Goal: Check status: Check status

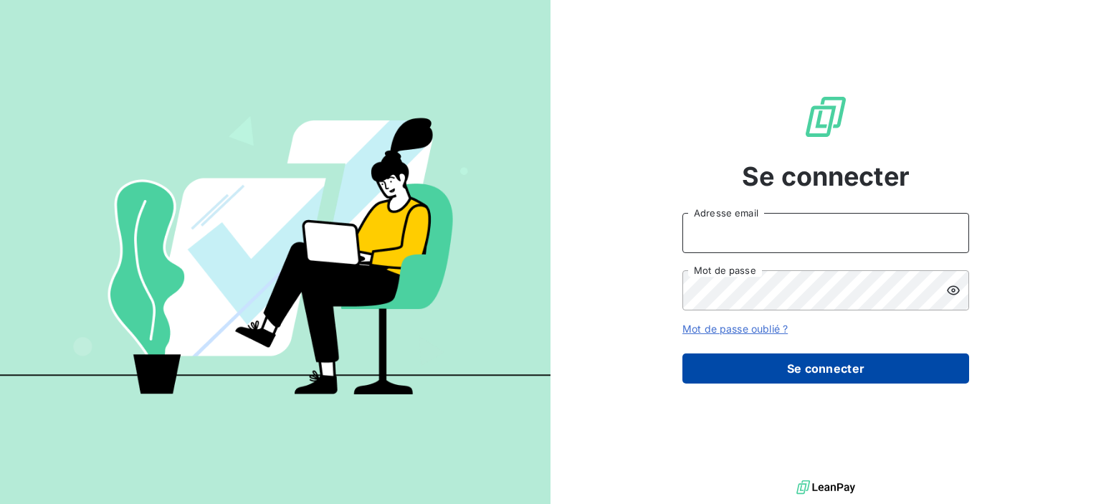
type input "[PERSON_NAME][EMAIL_ADDRESS][PERSON_NAME][DOMAIN_NAME]"
click at [789, 366] on button "Se connecter" at bounding box center [826, 368] width 287 height 30
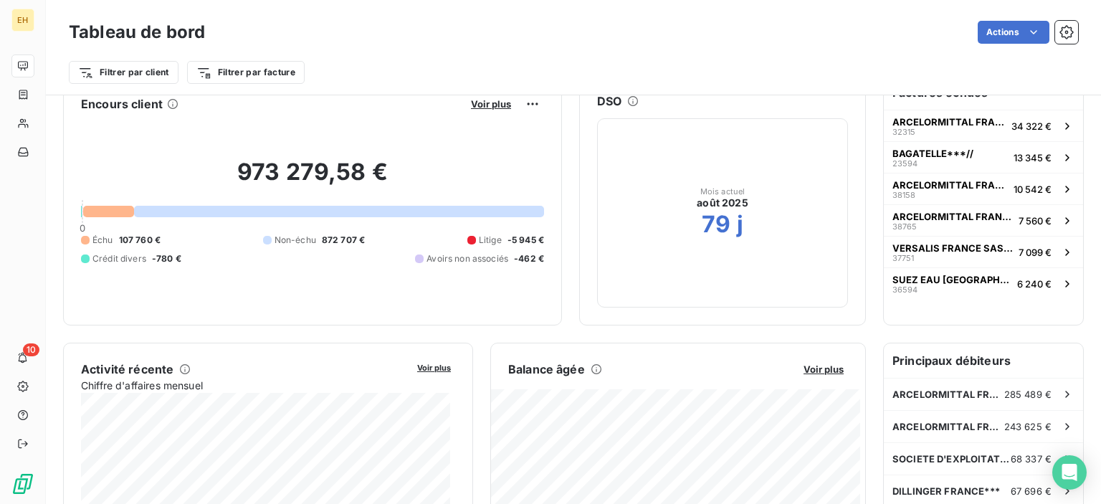
scroll to position [72, 0]
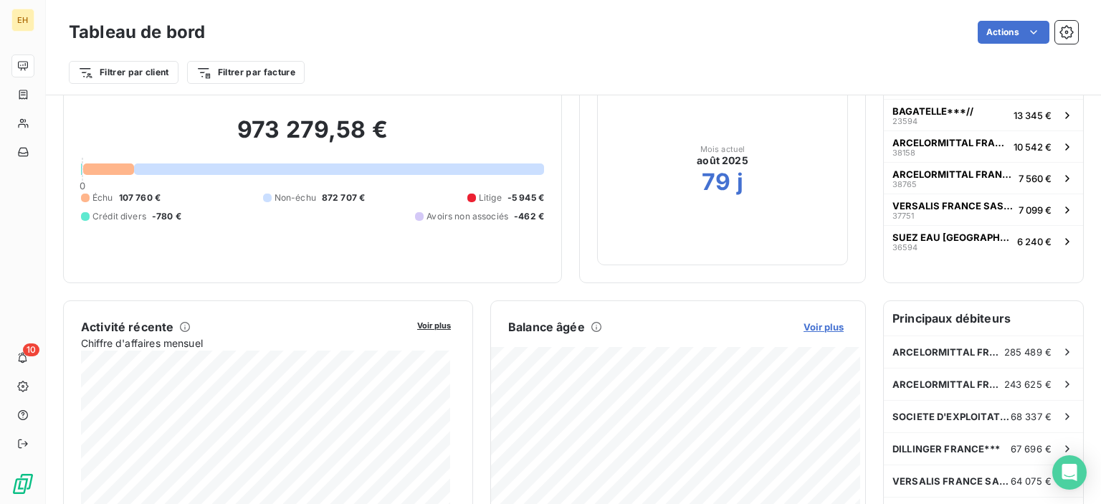
click at [804, 328] on span "Voir plus" at bounding box center [824, 326] width 40 height 11
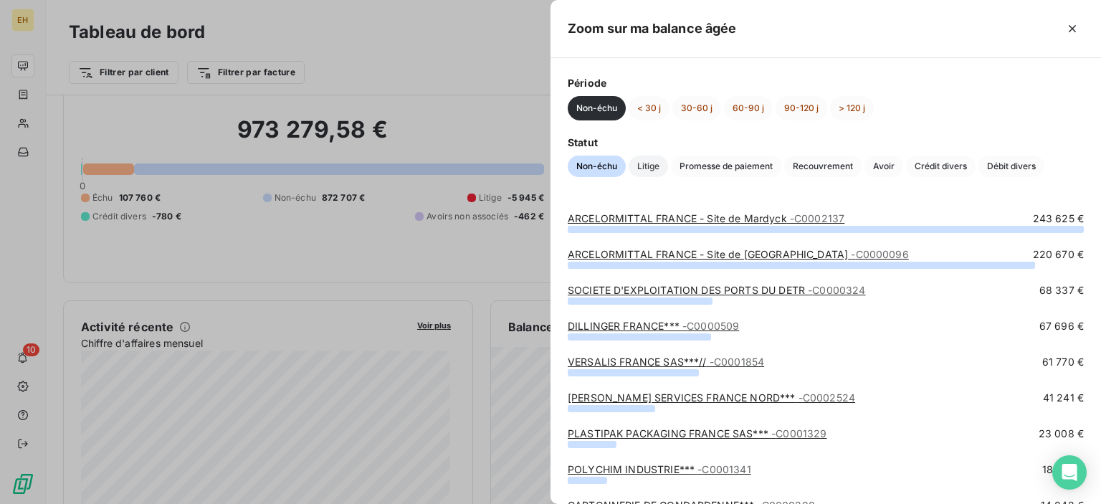
click at [645, 168] on span "Litige" at bounding box center [648, 167] width 39 height 22
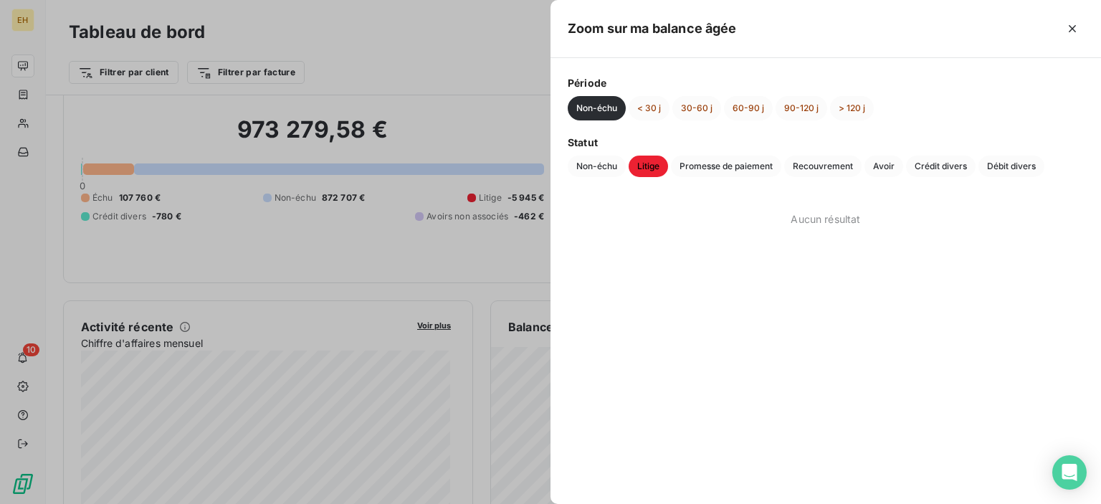
drag, startPoint x: 1018, startPoint y: 164, endPoint x: 977, endPoint y: 163, distance: 41.6
click at [1017, 164] on span "Débit divers" at bounding box center [1012, 167] width 66 height 22
click at [964, 163] on span "Crédit divers" at bounding box center [941, 167] width 70 height 22
click at [875, 163] on span "Avoir" at bounding box center [884, 167] width 39 height 22
click at [849, 163] on span "Recouvrement" at bounding box center [822, 167] width 77 height 22
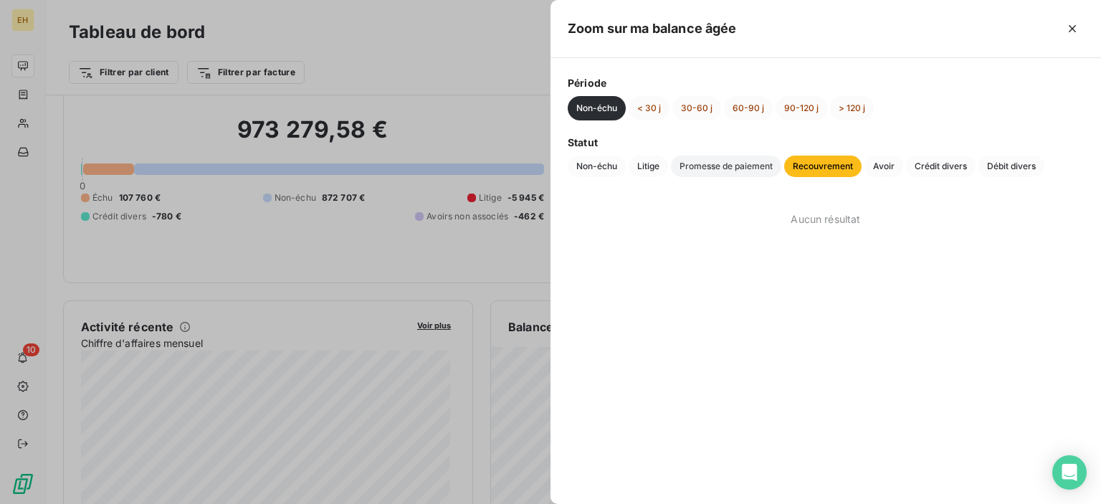
click at [734, 168] on span "Promesse de paiement" at bounding box center [726, 167] width 110 height 22
click at [650, 167] on span "Litige" at bounding box center [648, 167] width 39 height 22
click at [617, 160] on span "Non-échu" at bounding box center [597, 167] width 58 height 22
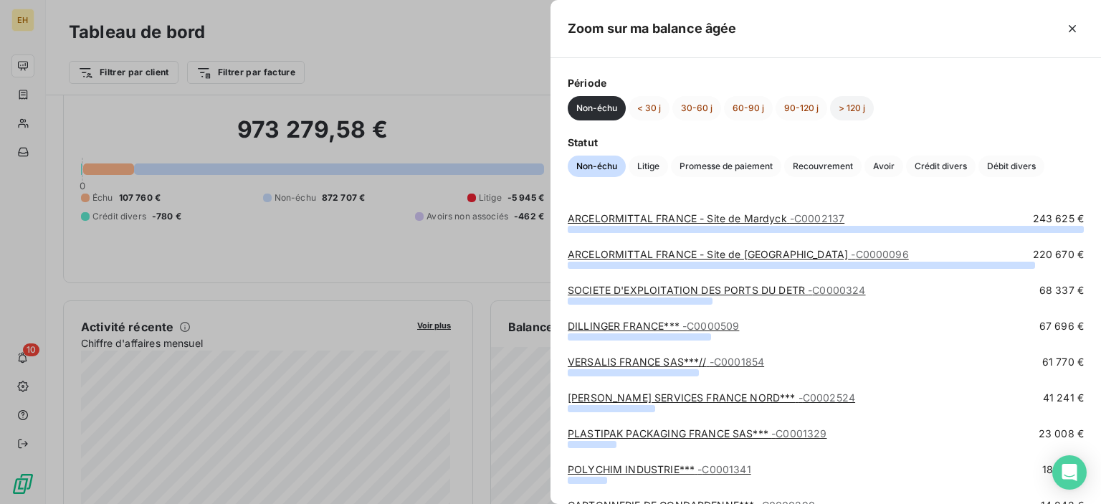
click at [857, 108] on button "> 120 j" at bounding box center [852, 108] width 44 height 24
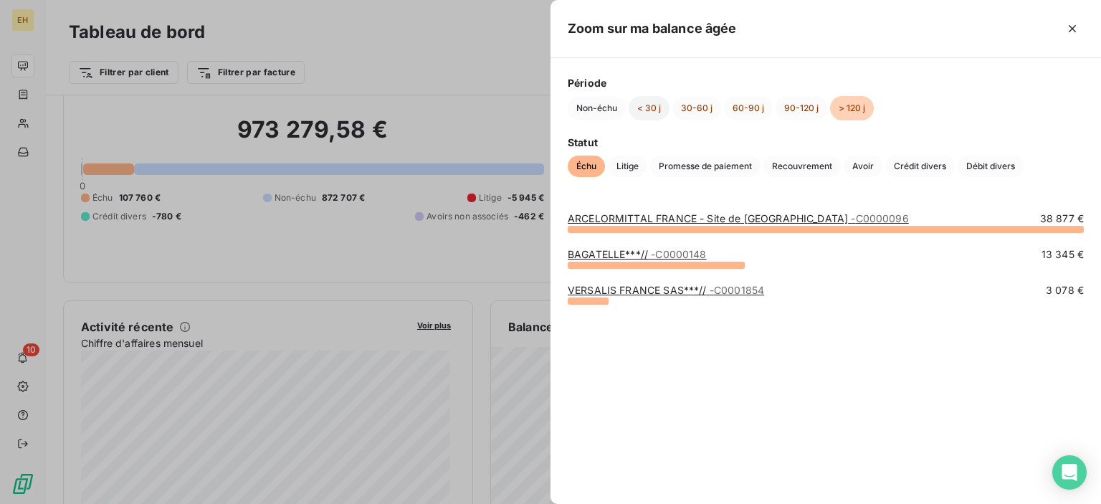
click at [647, 112] on button "< 30 j" at bounding box center [649, 108] width 41 height 24
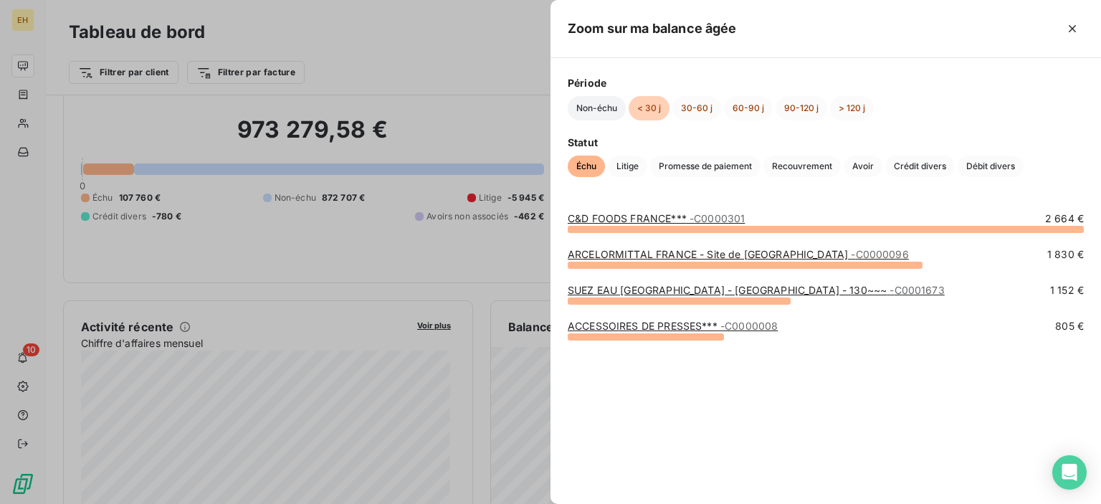
click at [609, 103] on button "Non-échu" at bounding box center [597, 108] width 58 height 24
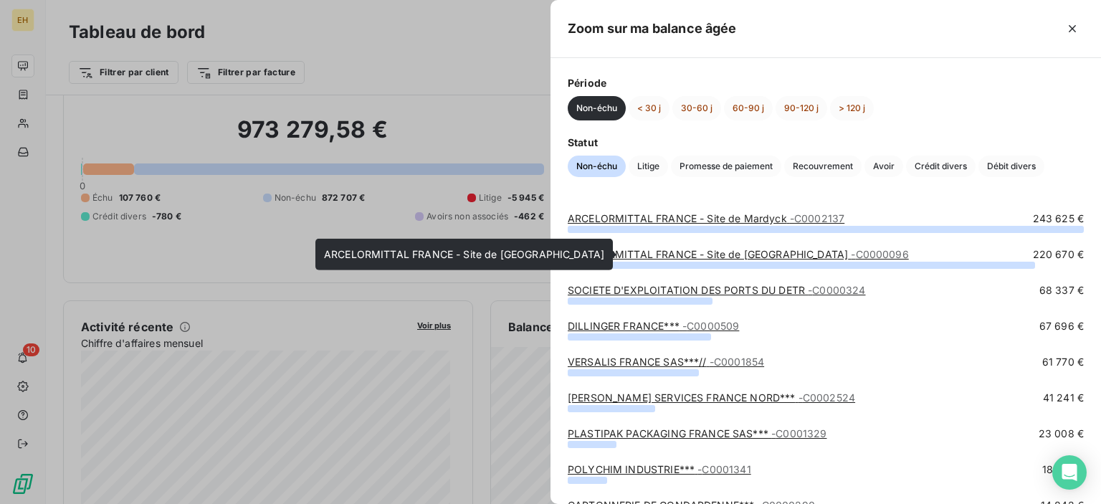
click at [726, 257] on link "ARCELORMITTAL FRANCE - Site de [GEOGRAPHIC_DATA] - C0000096" at bounding box center [738, 254] width 341 height 12
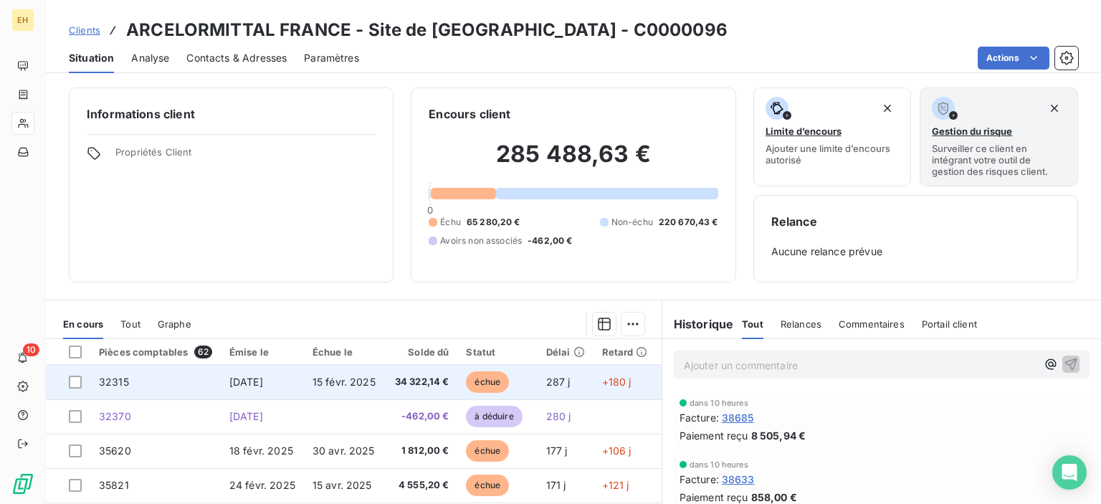
click at [116, 386] on span "32315" at bounding box center [114, 382] width 30 height 12
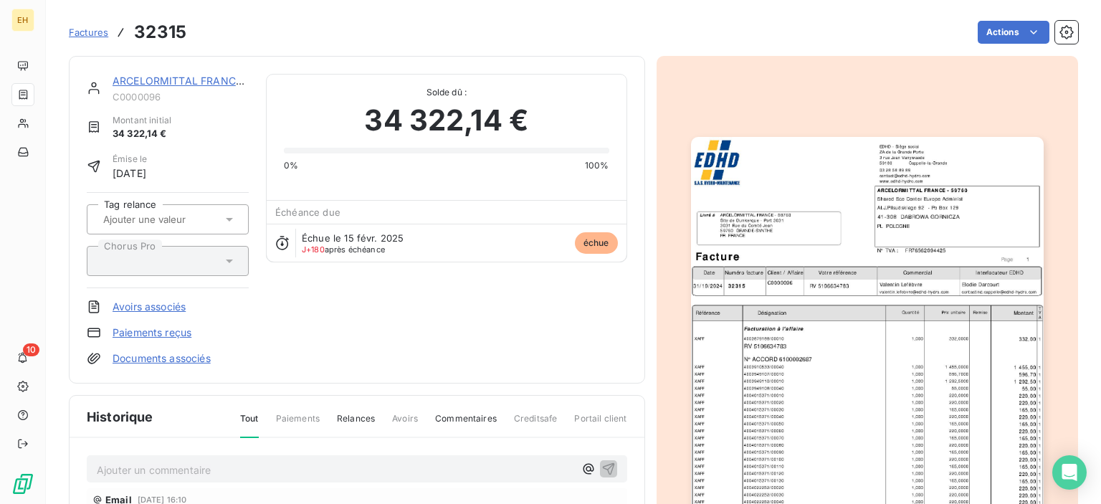
click at [764, 298] on img "button" at bounding box center [867, 386] width 353 height 498
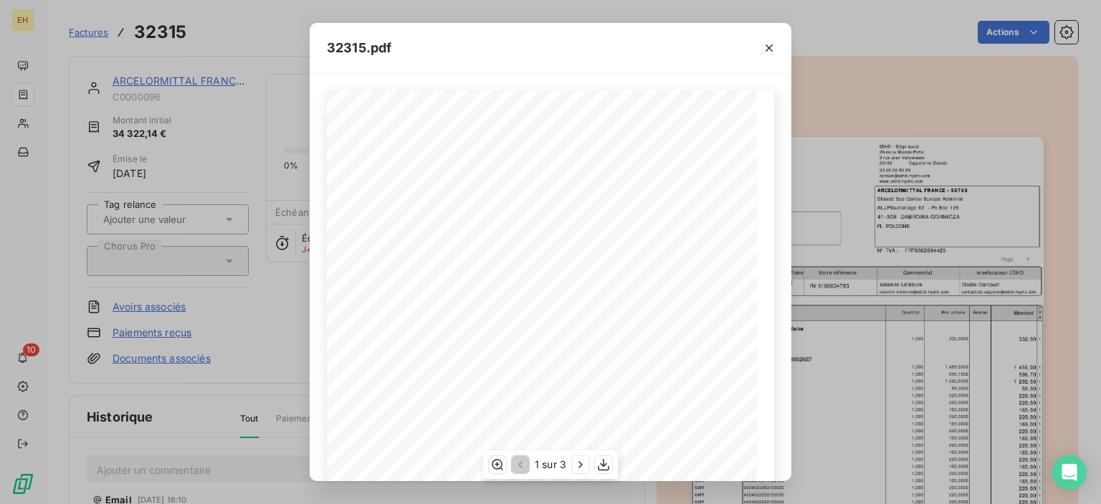
click at [600, 473] on div "1 sur 3" at bounding box center [550, 464] width 135 height 29
click at [602, 470] on icon "button" at bounding box center [603, 465] width 11 height 12
click at [774, 48] on icon "button" at bounding box center [769, 48] width 14 height 14
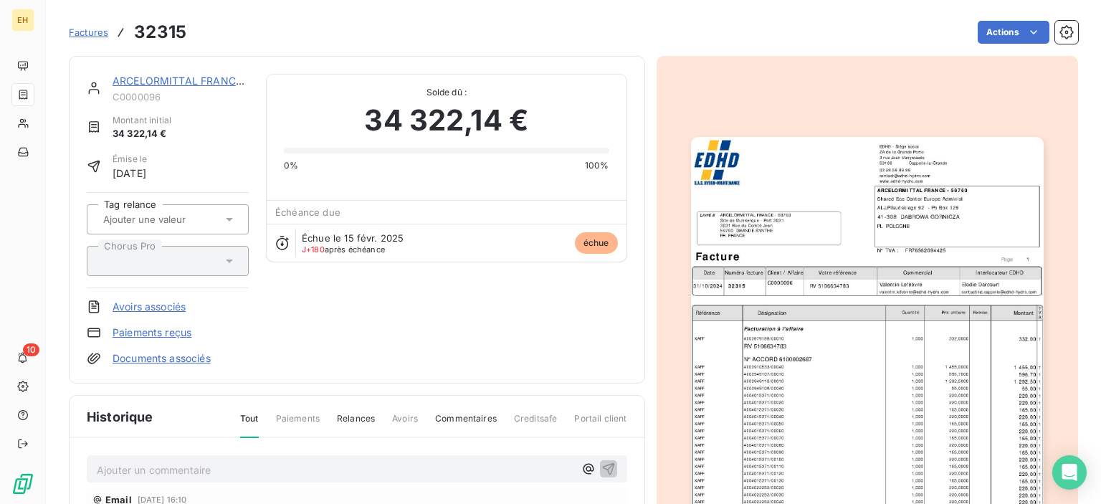
click at [330, 333] on div "ARCELORMITTAL FRANCE - Site de Dunkerque C0000096 Montant initial 34 322,14 € É…" at bounding box center [357, 220] width 541 height 292
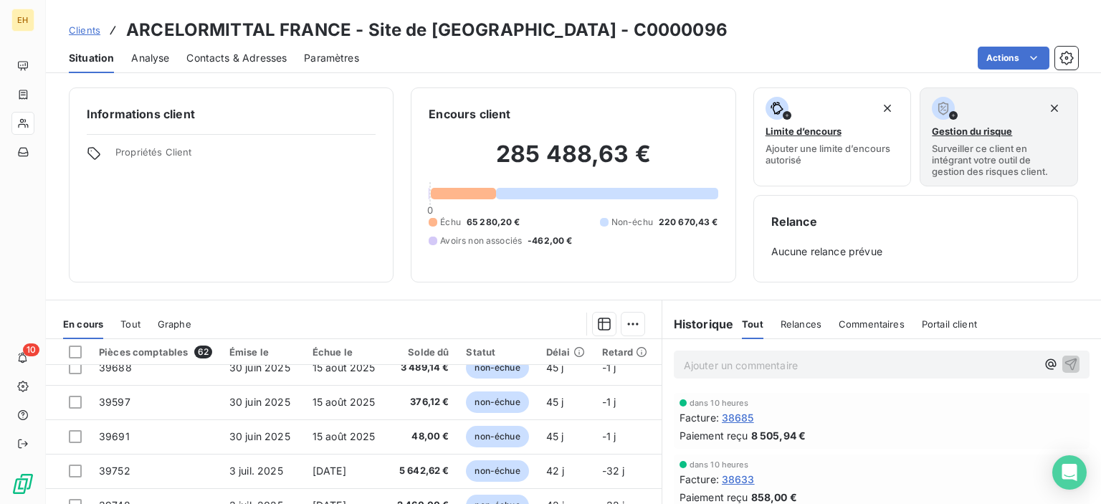
scroll to position [574, 0]
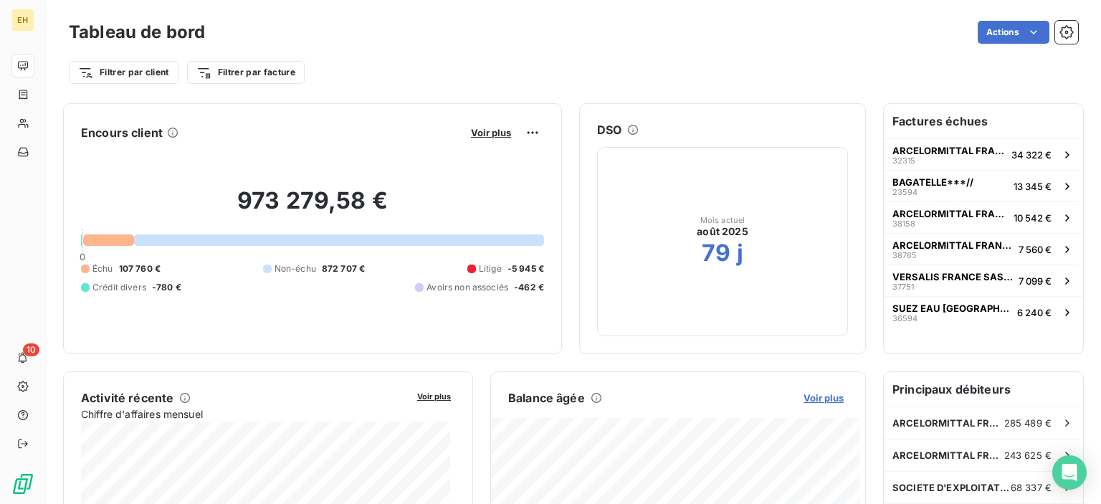
click at [828, 395] on span "Voir plus" at bounding box center [824, 397] width 40 height 11
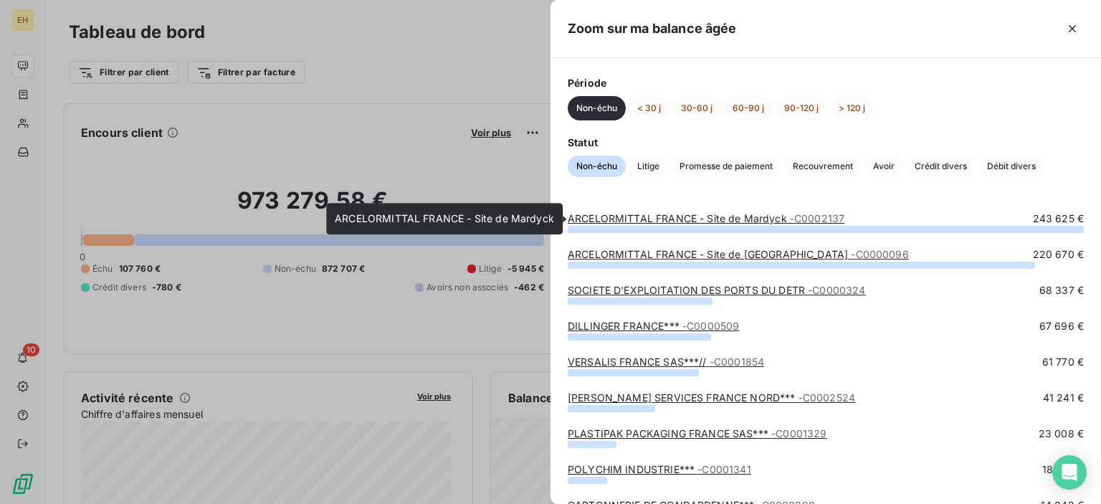
click at [704, 217] on link "ARCELORMITTAL FRANCE - Site de Mardyck - C0002137" at bounding box center [706, 218] width 277 height 12
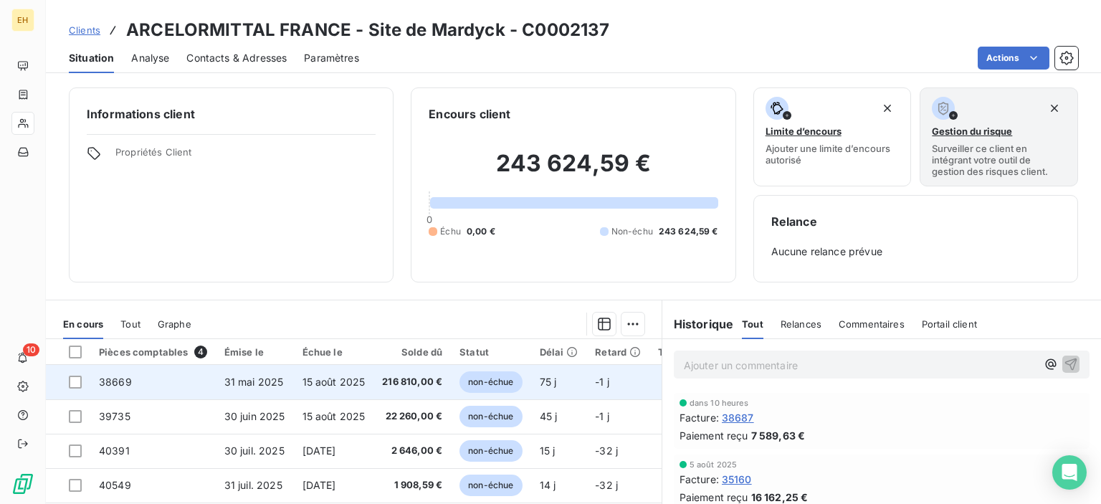
click at [114, 378] on span "38669" at bounding box center [115, 382] width 33 height 12
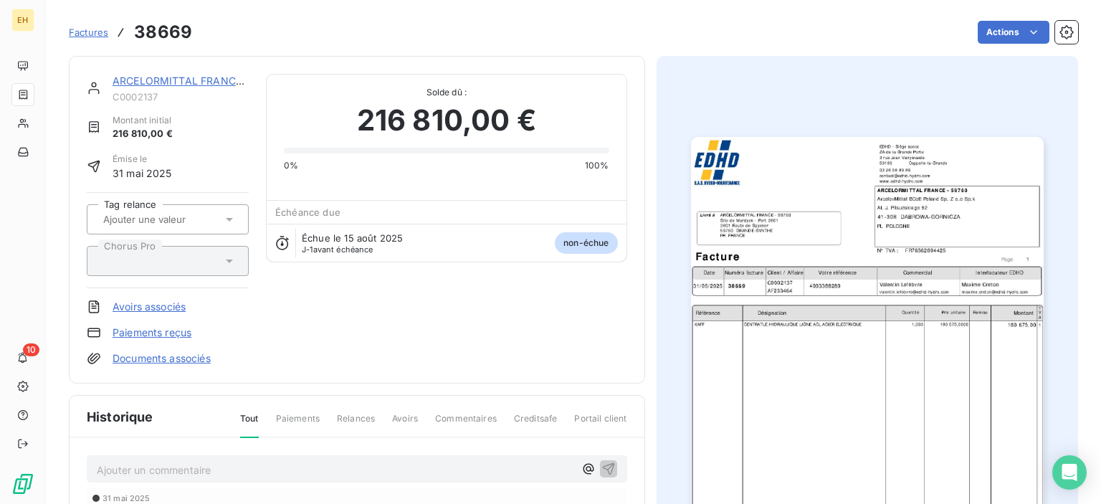
click at [892, 369] on img "button" at bounding box center [867, 386] width 353 height 498
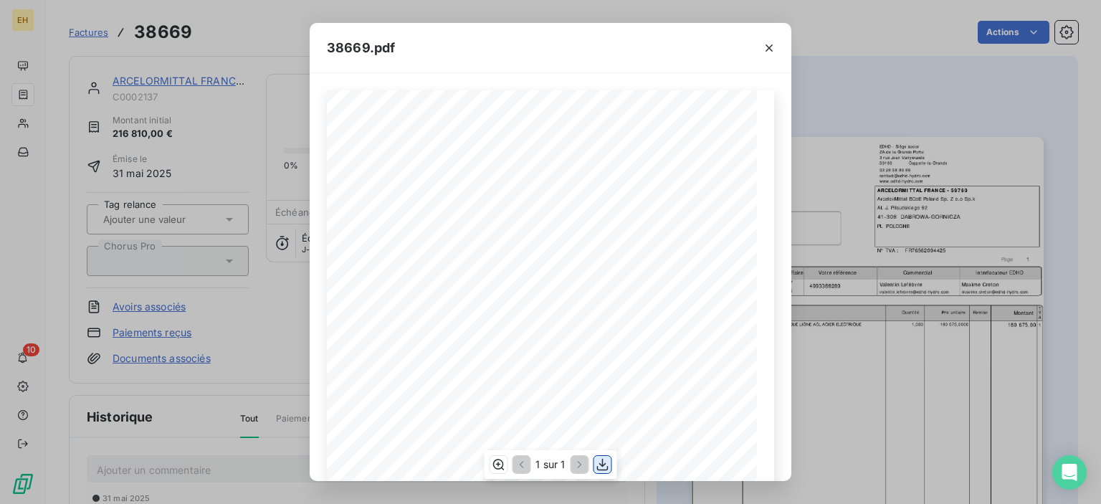
click at [600, 468] on icon "button" at bounding box center [603, 464] width 14 height 14
